Goal: Use online tool/utility: Utilize a website feature to perform a specific function

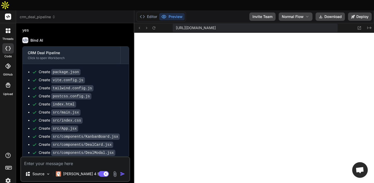
scroll to position [99, 0]
click at [10, 46] on icon at bounding box center [10, 48] width 2 height 4
type textarea "x"
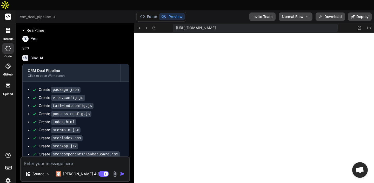
scroll to position [152, 0]
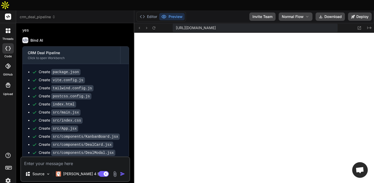
click at [9, 25] on div at bounding box center [8, 30] width 11 height 11
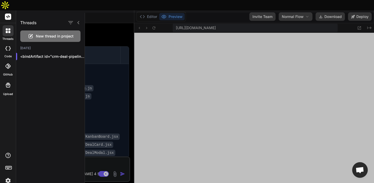
click at [11, 43] on div at bounding box center [7, 48] width 11 height 10
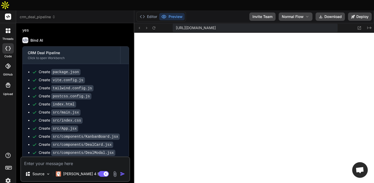
click at [10, 14] on rect at bounding box center [8, 17] width 6 height 6
click at [145, 14] on icon at bounding box center [142, 16] width 5 height 5
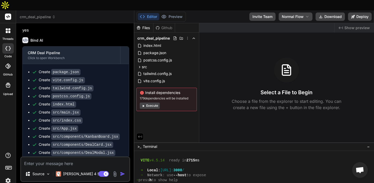
click at [147, 13] on button "Editor" at bounding box center [149, 16] width 22 height 7
click at [172, 13] on button "Preview" at bounding box center [171, 16] width 25 height 7
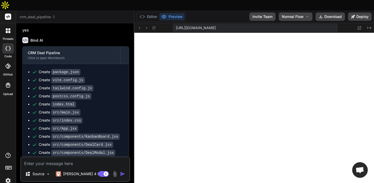
click at [7, 31] on icon at bounding box center [7, 32] width 2 height 2
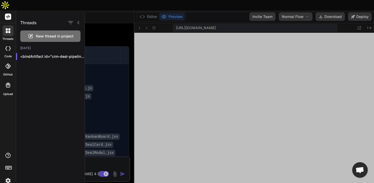
click at [55, 34] on span "New thread in project" at bounding box center [55, 36] width 38 height 5
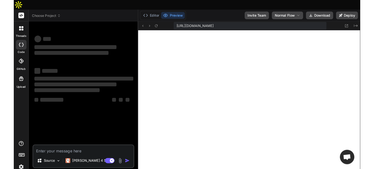
scroll to position [128, 0]
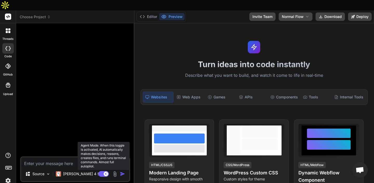
click at [102, 171] on rect at bounding box center [104, 174] width 10 height 6
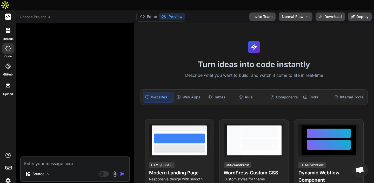
type textarea "x"
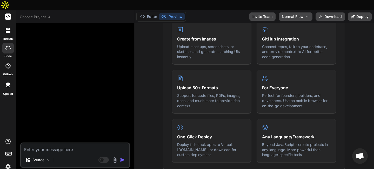
scroll to position [0, 0]
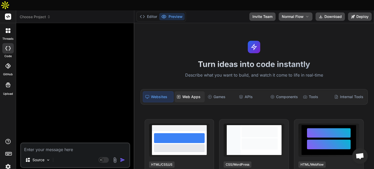
click at [180, 95] on rect at bounding box center [178, 96] width 3 height 3
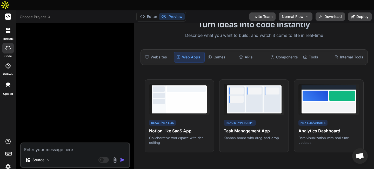
scroll to position [42, 0]
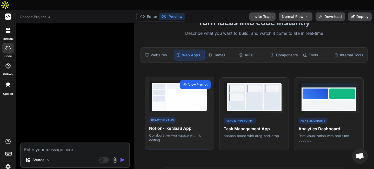
click at [201, 82] on span "View Prompt" at bounding box center [197, 84] width 19 height 5
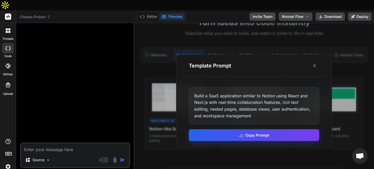
click at [255, 129] on button "Copy Prompt" at bounding box center [254, 135] width 131 height 12
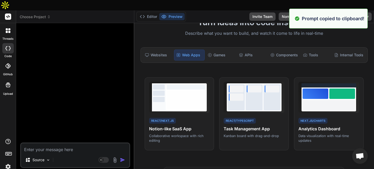
click at [51, 143] on textarea at bounding box center [75, 147] width 108 height 9
paste textarea "Build a SaaS application similar to Notion using React and Next.js with real-ti…"
type textarea "Build a SaaS application similar to Notion using React and Next.js with real-ti…"
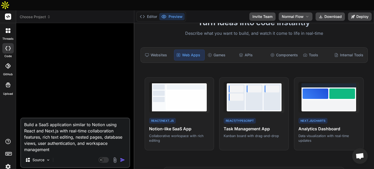
click at [69, 139] on textarea "Build a SaaS application similar to Notion using React and Next.js with real-ti…" at bounding box center [75, 136] width 108 height 34
type textarea "x"
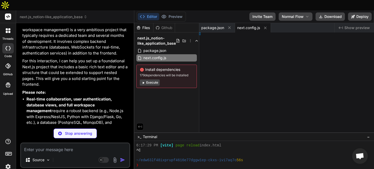
type textarea "x"
type textarea "/** @type {import('next').NextConfig} */ const nextConfig = { reactStrictMode: …"
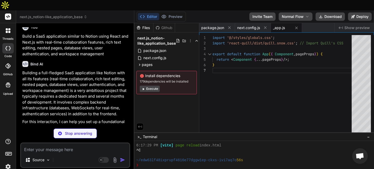
scroll to position [0, 0]
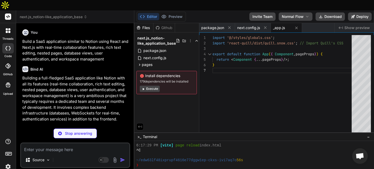
type textarea "x"
type textarea "} `}</style> </div> ); }"
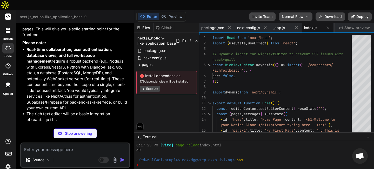
scroll to position [165, 0]
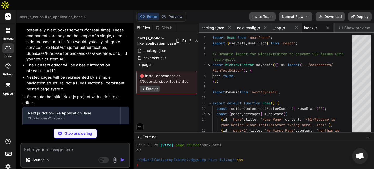
type textarea "x"
type textarea "/> ); }; export default RichTextEditor;"
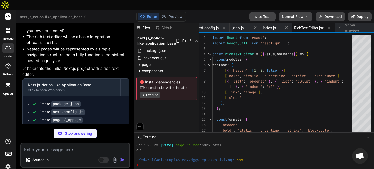
scroll to position [194, 0]
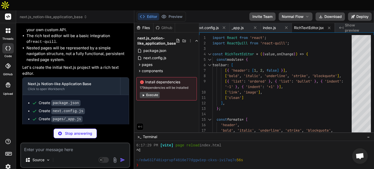
type textarea "x"
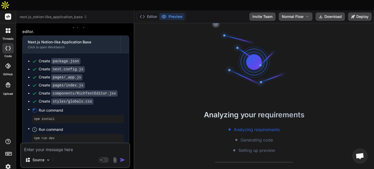
scroll to position [226, 0]
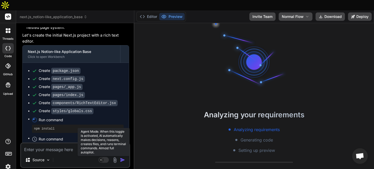
click at [106, 157] on rect at bounding box center [104, 160] width 10 height 6
click at [104, 158] on rect at bounding box center [101, 160] width 5 height 5
type textarea "x"
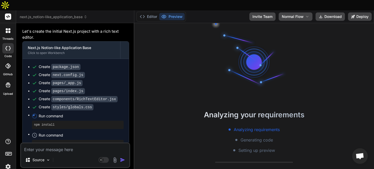
scroll to position [234, 0]
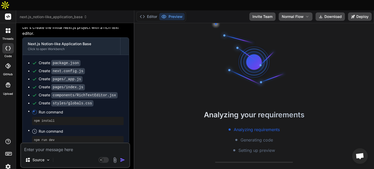
click at [46, 143] on textarea at bounding box center [75, 147] width 108 height 9
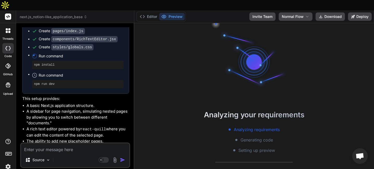
scroll to position [305, 0]
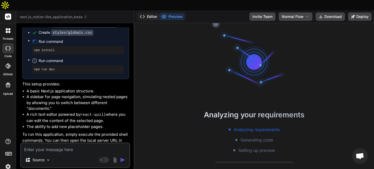
click at [153, 13] on button "Editor" at bounding box center [149, 16] width 22 height 7
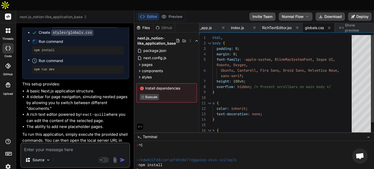
scroll to position [0, 0]
click at [156, 62] on div "pages" at bounding box center [166, 65] width 61 height 6
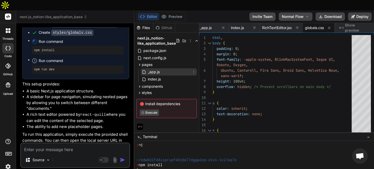
click at [161, 68] on div "_app.js" at bounding box center [169, 71] width 56 height 7
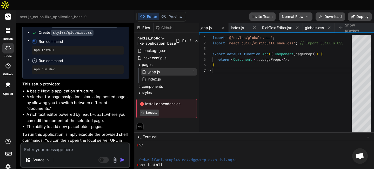
scroll to position [0, 72]
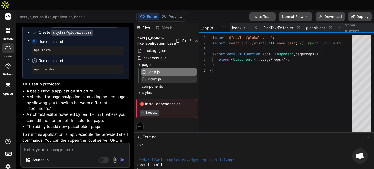
click at [164, 76] on div "index.js" at bounding box center [169, 79] width 56 height 7
type textarea "} `}</style> </div> ); }"
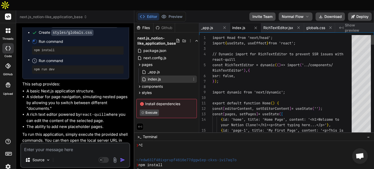
scroll to position [27, 0]
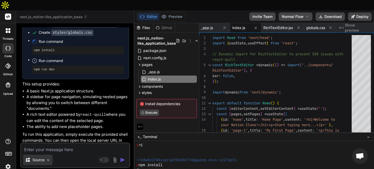
click at [45, 155] on div "Source" at bounding box center [37, 160] width 29 height 10
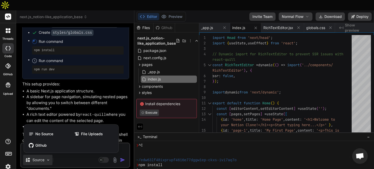
click at [48, 150] on div at bounding box center [187, 84] width 374 height 169
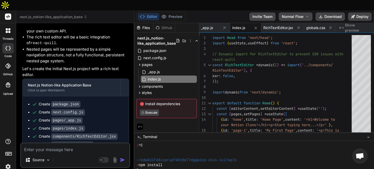
scroll to position [305, 0]
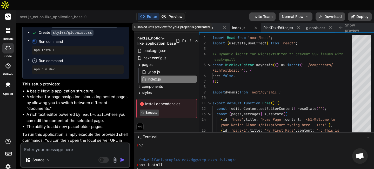
click at [172, 13] on button "Preview" at bounding box center [171, 16] width 25 height 7
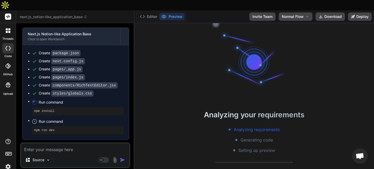
scroll to position [247, 0]
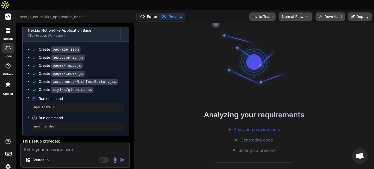
click at [151, 13] on button "Editor" at bounding box center [149, 16] width 22 height 7
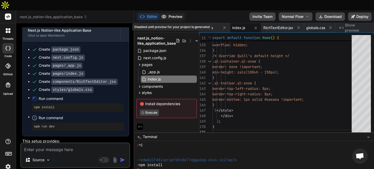
click at [178, 13] on button "Preview" at bounding box center [171, 16] width 25 height 7
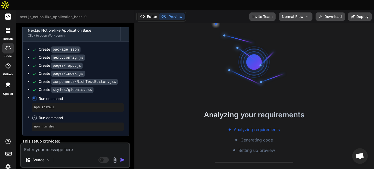
click at [155, 13] on button "Editor" at bounding box center [149, 16] width 22 height 7
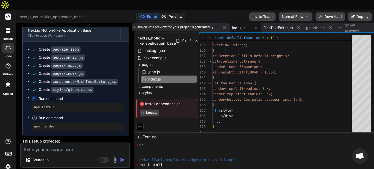
click at [176, 13] on button "Preview" at bounding box center [171, 16] width 25 height 7
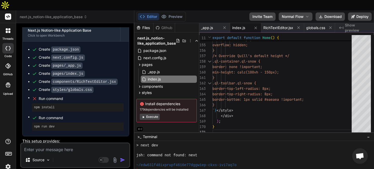
scroll to position [305, 0]
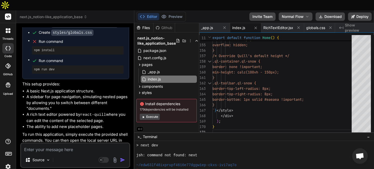
click at [152, 114] on button "Execute" at bounding box center [150, 117] width 20 height 6
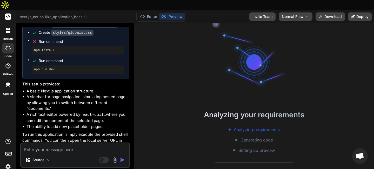
click at [5, 46] on icon at bounding box center [6, 48] width 2 height 4
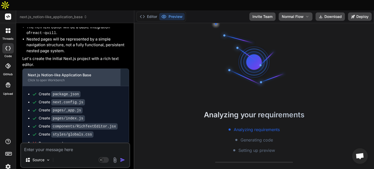
scroll to position [0, 0]
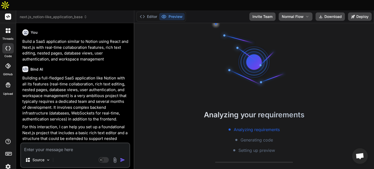
click at [5, 25] on div at bounding box center [8, 30] width 11 height 11
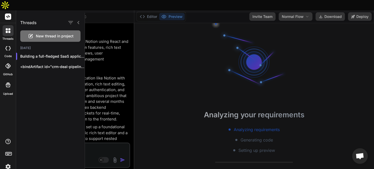
click at [10, 43] on div at bounding box center [7, 48] width 11 height 10
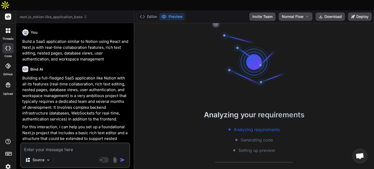
click at [8, 25] on div "threads" at bounding box center [8, 32] width 16 height 18
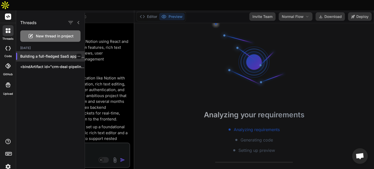
click at [37, 55] on p "Building a full-fledged SaaS application..." at bounding box center [52, 56] width 64 height 5
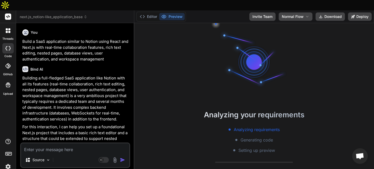
click at [8, 25] on div at bounding box center [8, 30] width 11 height 11
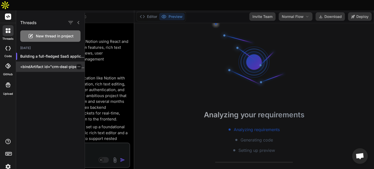
click at [52, 67] on p "<bindArtifact id="crm-deal-pipeline" title="CRM Deal Pipeline"> <bindAction typ…" at bounding box center [52, 66] width 64 height 5
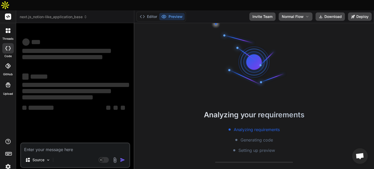
click at [6, 31] on icon at bounding box center [7, 32] width 2 height 2
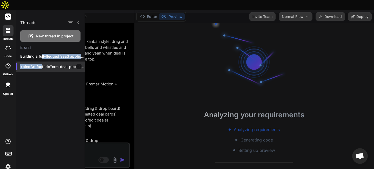
drag, startPoint x: 42, startPoint y: 56, endPoint x: 42, endPoint y: 69, distance: 13.0
click at [42, 69] on div "Building a full-fledged SaaS application... <bindArtifact id="crm-deal-pipeline…" at bounding box center [50, 61] width 69 height 21
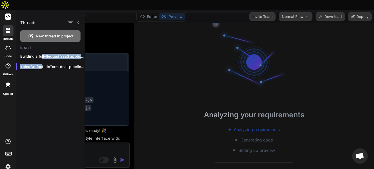
scroll to position [152, 0]
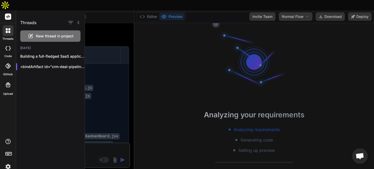
click at [175, 36] on div at bounding box center [229, 91] width 289 height 156
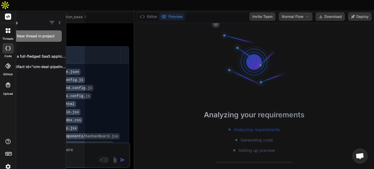
scroll to position [0, 0]
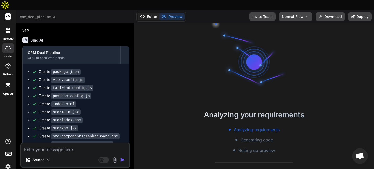
click at [147, 13] on button "Editor" at bounding box center [149, 16] width 22 height 7
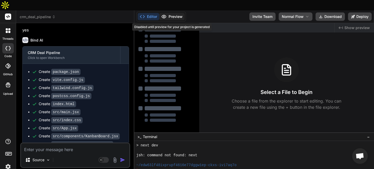
click at [170, 13] on button "Preview" at bounding box center [171, 16] width 25 height 7
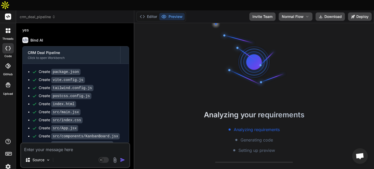
scroll to position [378, 0]
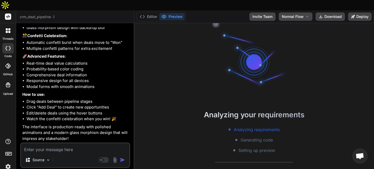
click at [6, 46] on icon at bounding box center [7, 48] width 5 height 4
click at [9, 25] on div at bounding box center [8, 30] width 11 height 11
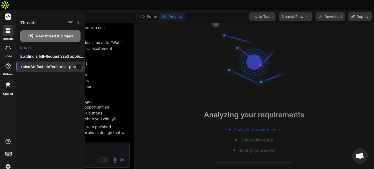
click at [47, 70] on div "<bindArtifact id="crm-deal-pipeline" title="CRM Deal Pipeline"> <bindAction typ…" at bounding box center [50, 67] width 69 height 10
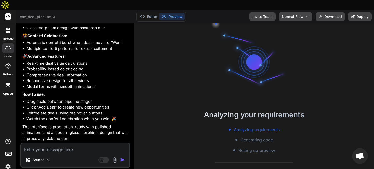
click at [14, 24] on div "threads" at bounding box center [8, 32] width 16 height 18
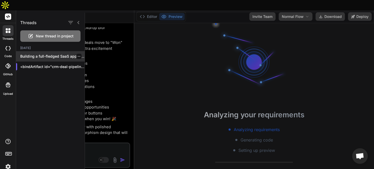
click at [44, 58] on p "Building a full-fledged SaaS application..." at bounding box center [52, 56] width 64 height 5
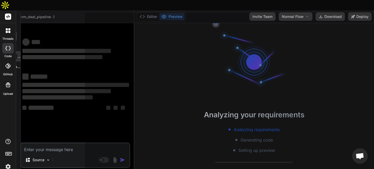
scroll to position [0, 0]
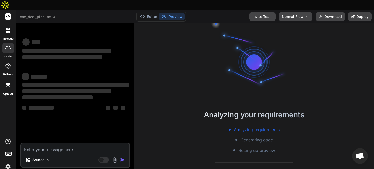
type textarea "x"
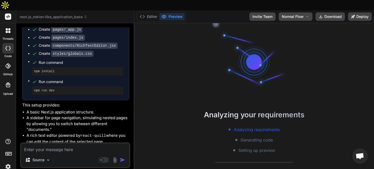
scroll to position [305, 0]
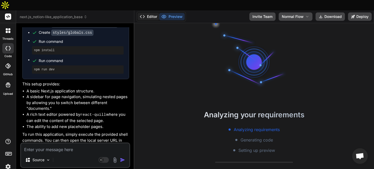
click at [155, 13] on button "Editor" at bounding box center [149, 16] width 22 height 7
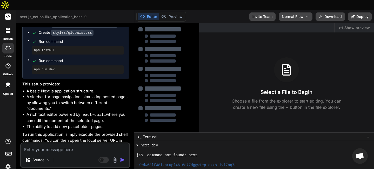
click at [154, 168] on div "❯" at bounding box center [251, 170] width 230 height 5
click at [170, 164] on div at bounding box center [254, 160] width 240 height 38
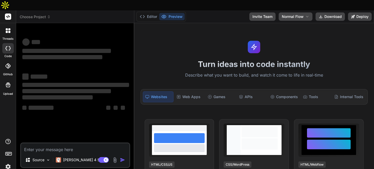
click at [8, 28] on icon at bounding box center [8, 30] width 5 height 5
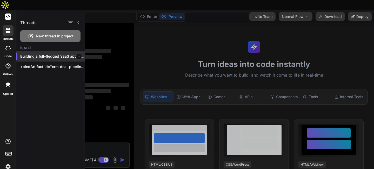
click at [35, 58] on p "Building a full-fledged SaaS application like Notion..." at bounding box center [52, 56] width 64 height 5
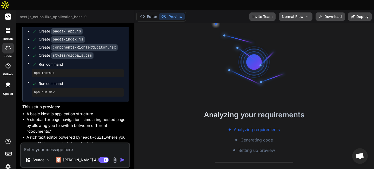
scroll to position [305, 0]
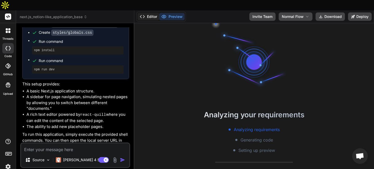
click at [148, 13] on button "Editor" at bounding box center [149, 16] width 22 height 7
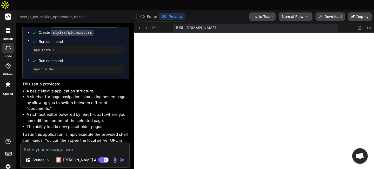
scroll to position [188, 0]
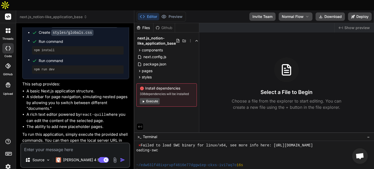
click at [154, 98] on button "Execute" at bounding box center [150, 101] width 20 height 6
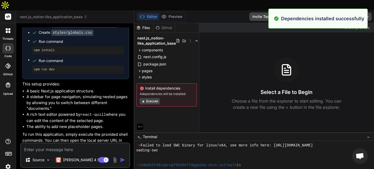
scroll to position [346, 0]
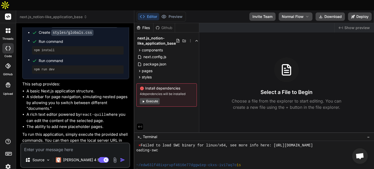
click at [149, 98] on button "Execute" at bounding box center [150, 101] width 20 height 6
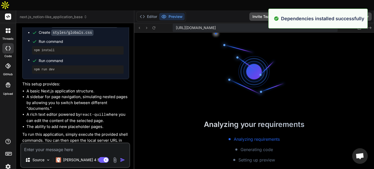
scroll to position [504, 0]
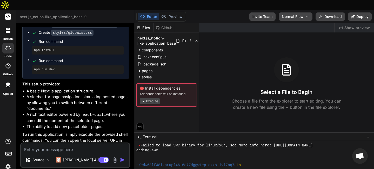
click at [152, 98] on button "Execute" at bounding box center [150, 101] width 20 height 6
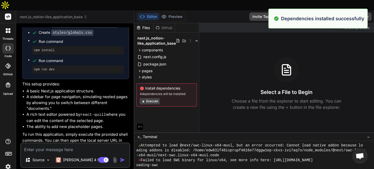
scroll to position [662, 0]
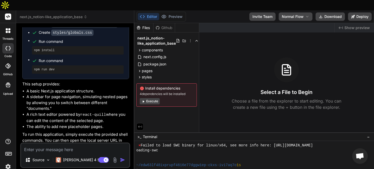
click at [151, 98] on button "Execute" at bounding box center [150, 101] width 20 height 6
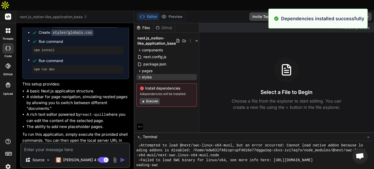
scroll to position [820, 0]
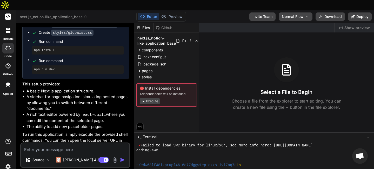
click at [3, 25] on div at bounding box center [8, 30] width 11 height 11
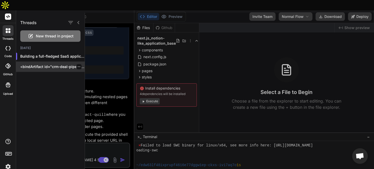
click at [36, 63] on div "<bindArtifact id="crm-deal-pipeline" title="CRM Deal Pipeline"> <bindAction typ…" at bounding box center [50, 67] width 69 height 10
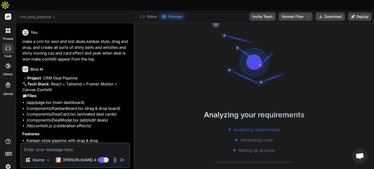
scroll to position [845, 0]
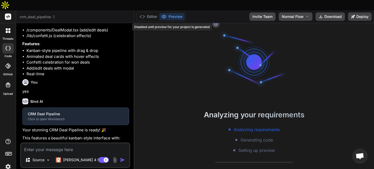
click at [172, 13] on button "Preview" at bounding box center [171, 16] width 25 height 7
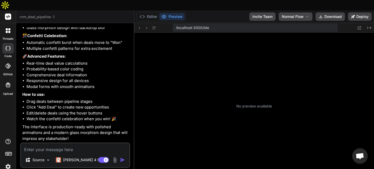
scroll to position [904, 0]
type textarea "x"
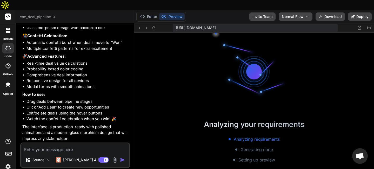
scroll to position [934, 0]
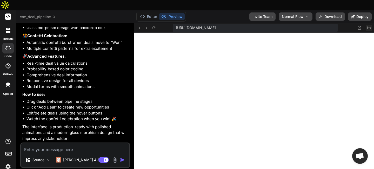
click at [370, 27] on icon at bounding box center [370, 28] width 4 height 3
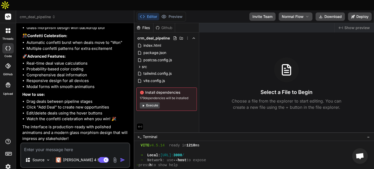
click at [366, 25] on span "Show preview" at bounding box center [357, 27] width 25 height 5
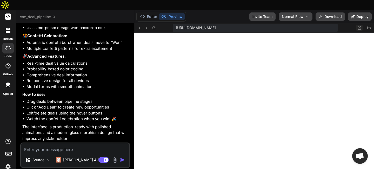
click at [360, 26] on icon at bounding box center [359, 28] width 4 height 4
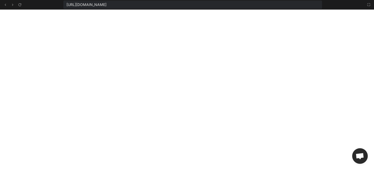
drag, startPoint x: 218, startPoint y: 4, endPoint x: 265, endPoint y: 6, distance: 47.1
click at [265, 6] on div "[URL][DOMAIN_NAME]" at bounding box center [192, 5] width 259 height 8
click at [5, 4] on icon at bounding box center [5, 5] width 1 height 2
click at [369, 4] on icon at bounding box center [369, 5] width 4 height 4
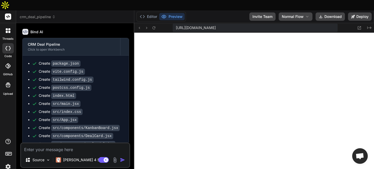
scroll to position [161, 0]
